Goal: Transaction & Acquisition: Purchase product/service

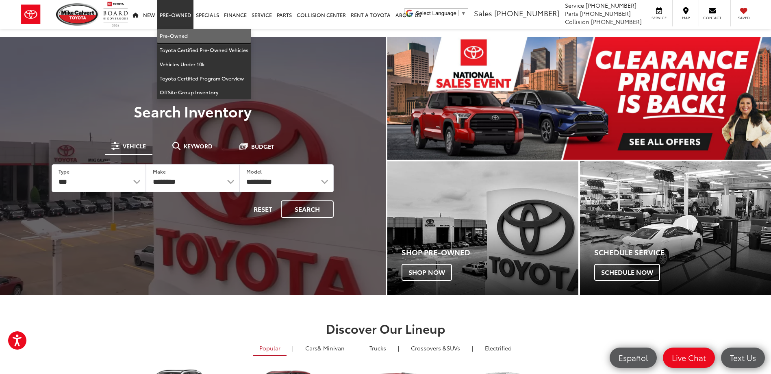
click at [180, 35] on link "Pre-Owned" at bounding box center [203, 36] width 93 height 14
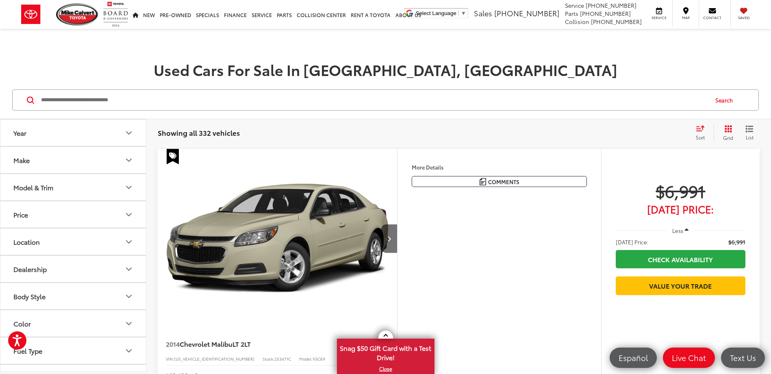
click at [87, 188] on button "Model & Trim" at bounding box center [73, 187] width 146 height 26
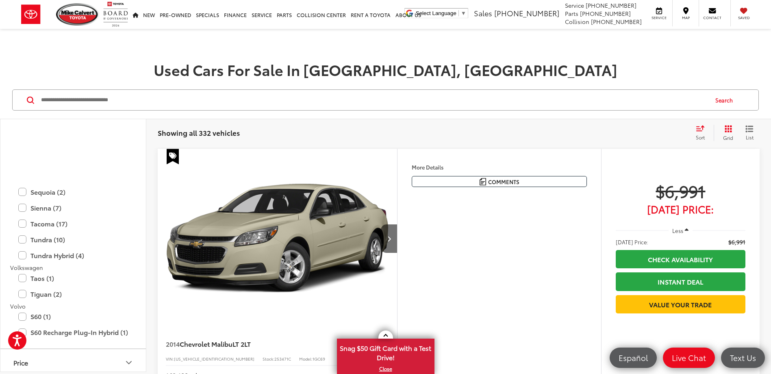
scroll to position [1870, 0]
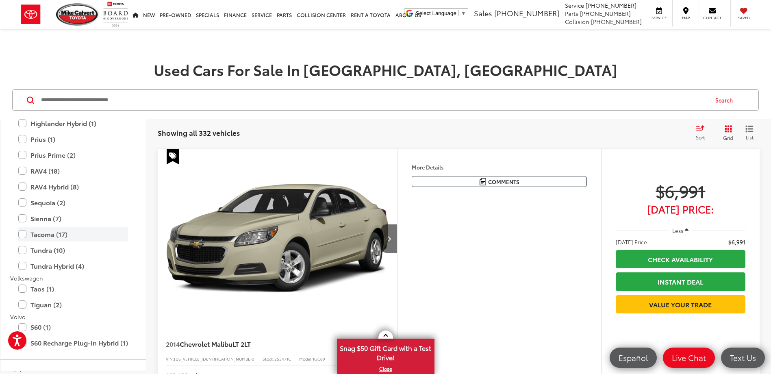
click at [22, 233] on label "Tacoma (17)" at bounding box center [73, 234] width 110 height 14
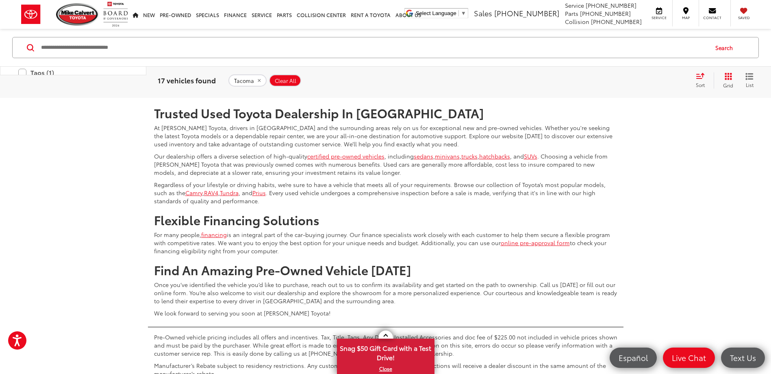
scroll to position [3374, 0]
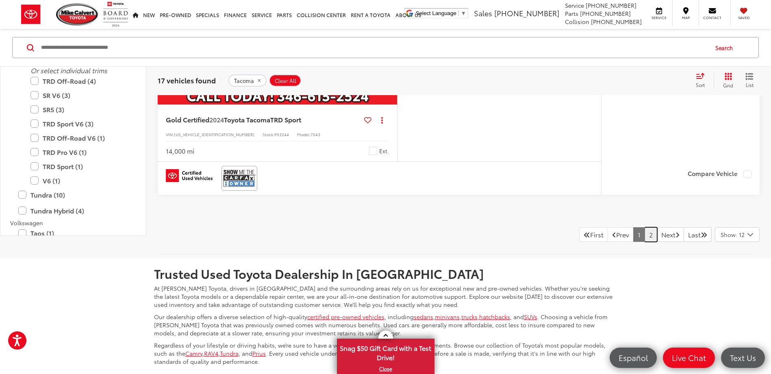
click at [645, 237] on link "2" at bounding box center [651, 234] width 13 height 15
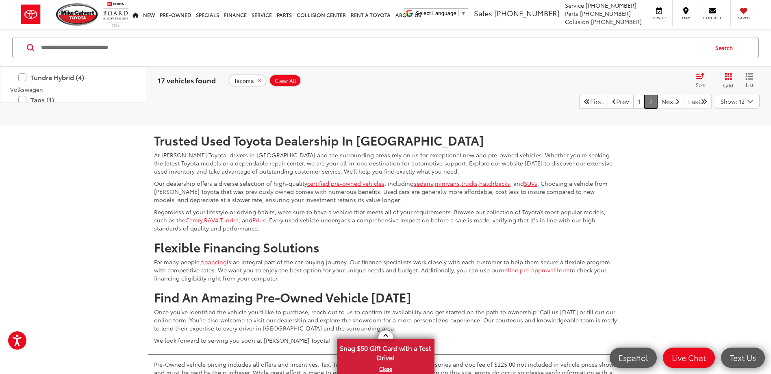
scroll to position [1475, 0]
